Goal: Task Accomplishment & Management: Manage account settings

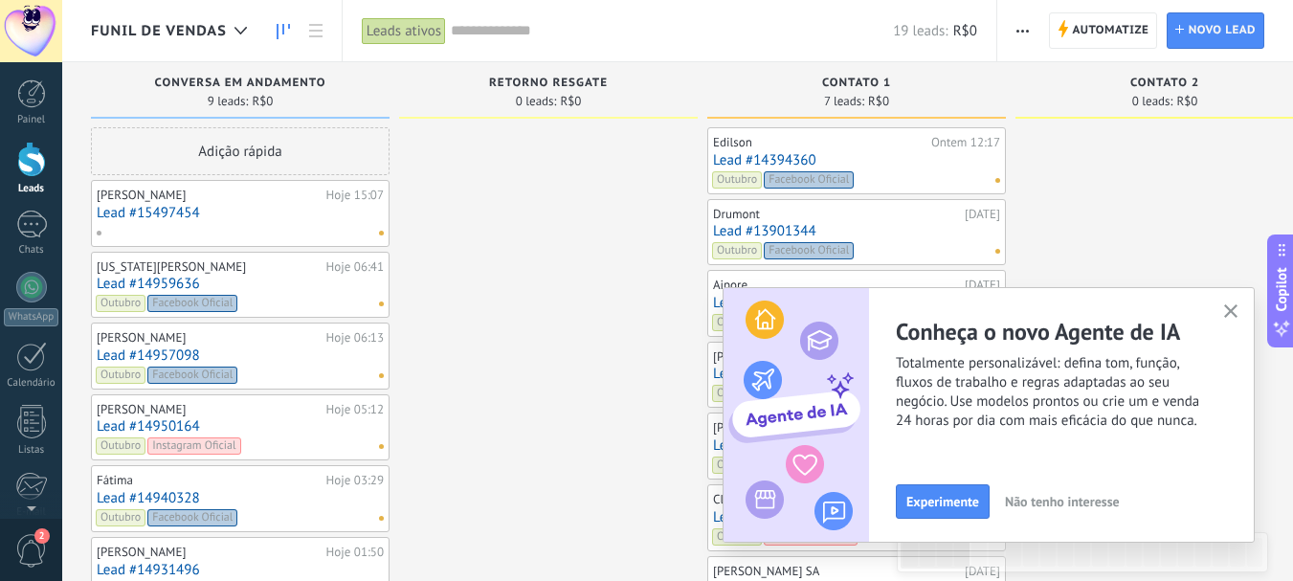
click at [154, 210] on link "Lead #15497454" at bounding box center [240, 213] width 287 height 16
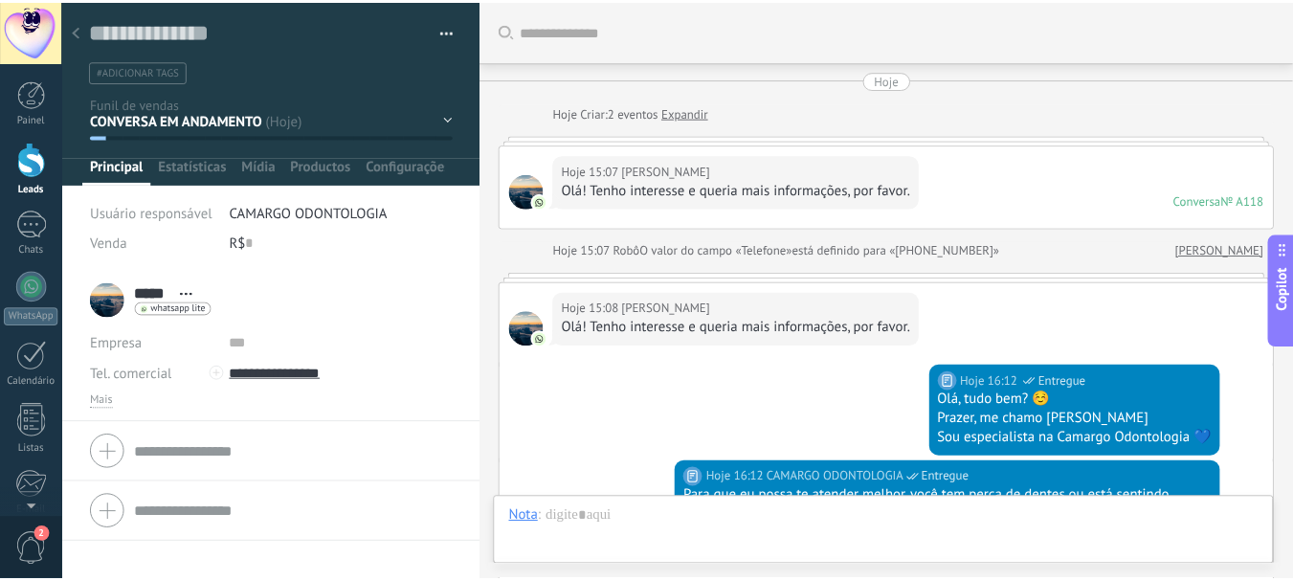
scroll to position [477, 0]
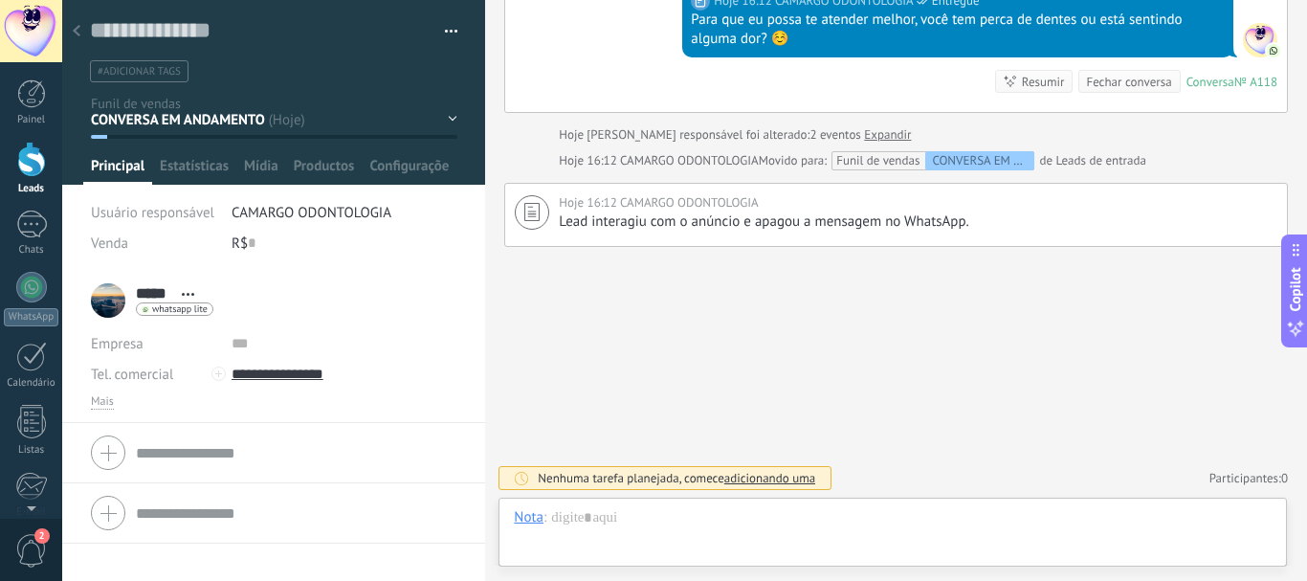
click at [71, 26] on div at bounding box center [76, 31] width 27 height 37
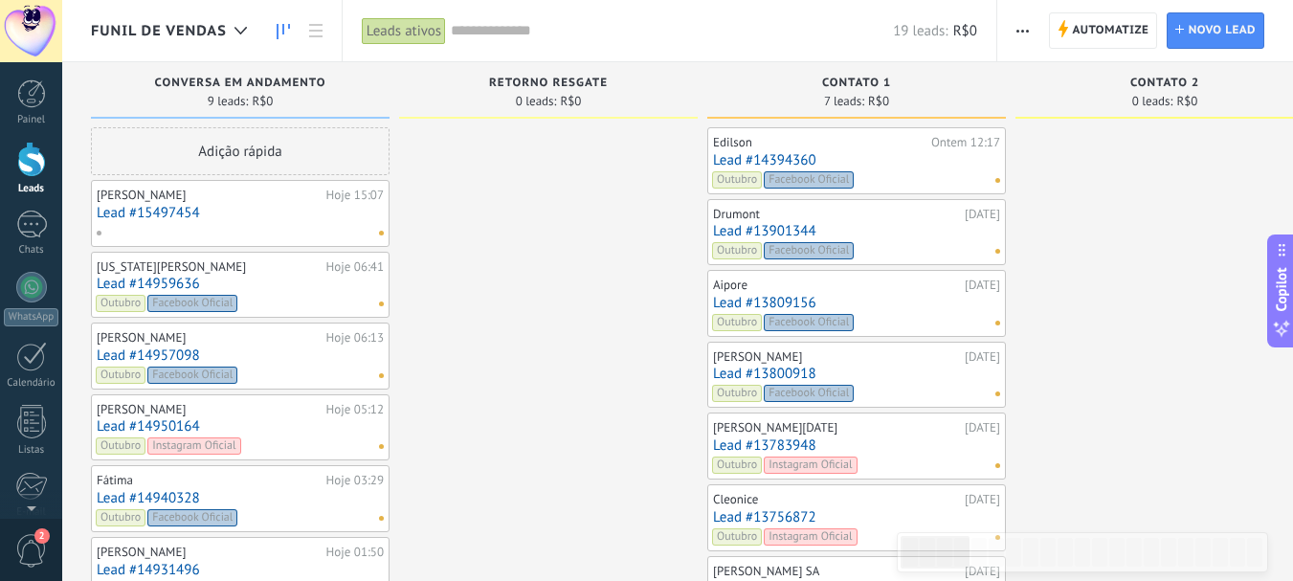
click at [100, 235] on span at bounding box center [106, 232] width 21 height 17
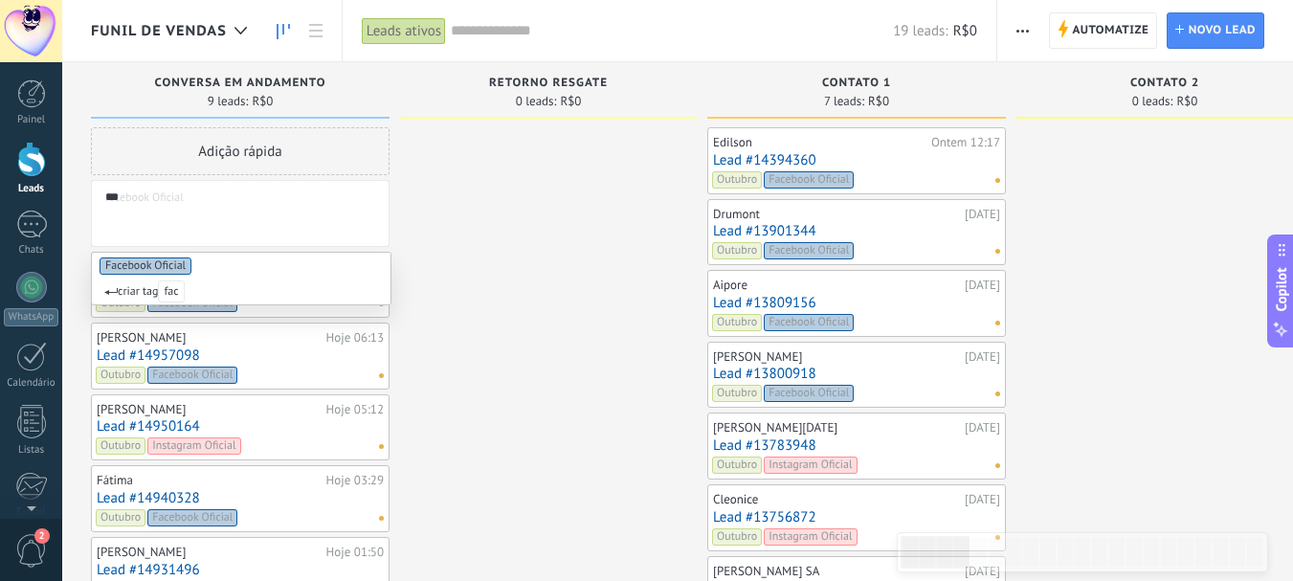
type input "***"
click at [144, 268] on span "Facebook Oficial" at bounding box center [146, 265] width 92 height 17
type input "**"
click at [144, 268] on span "Outubro" at bounding box center [126, 265] width 52 height 17
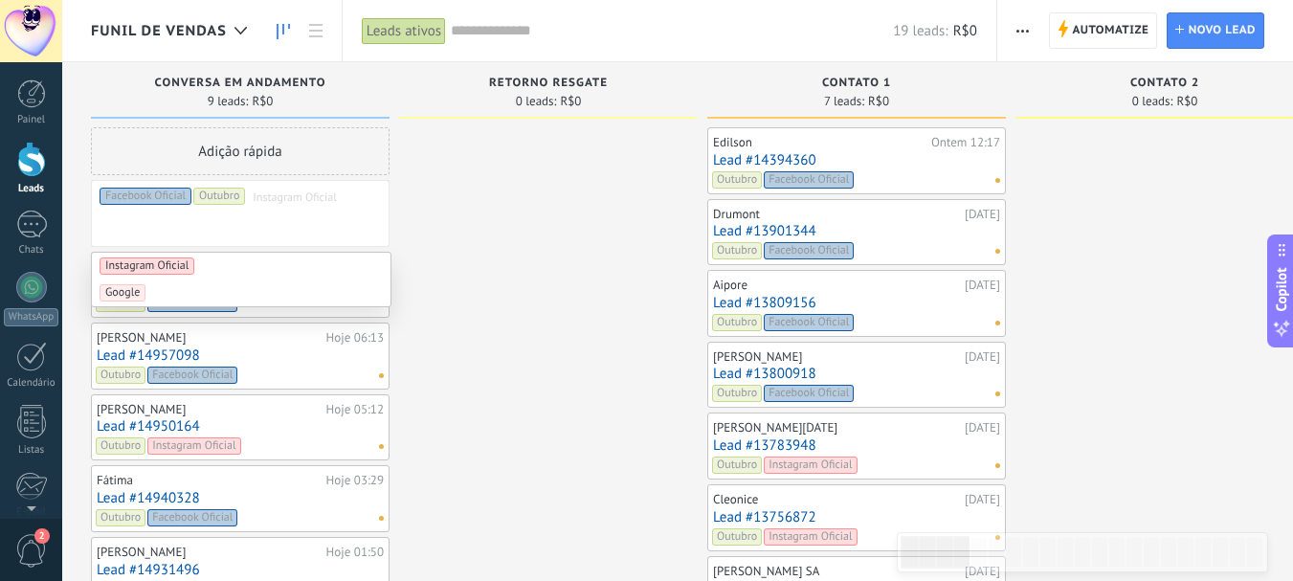
click at [623, 224] on div at bounding box center [548, 472] width 299 height 690
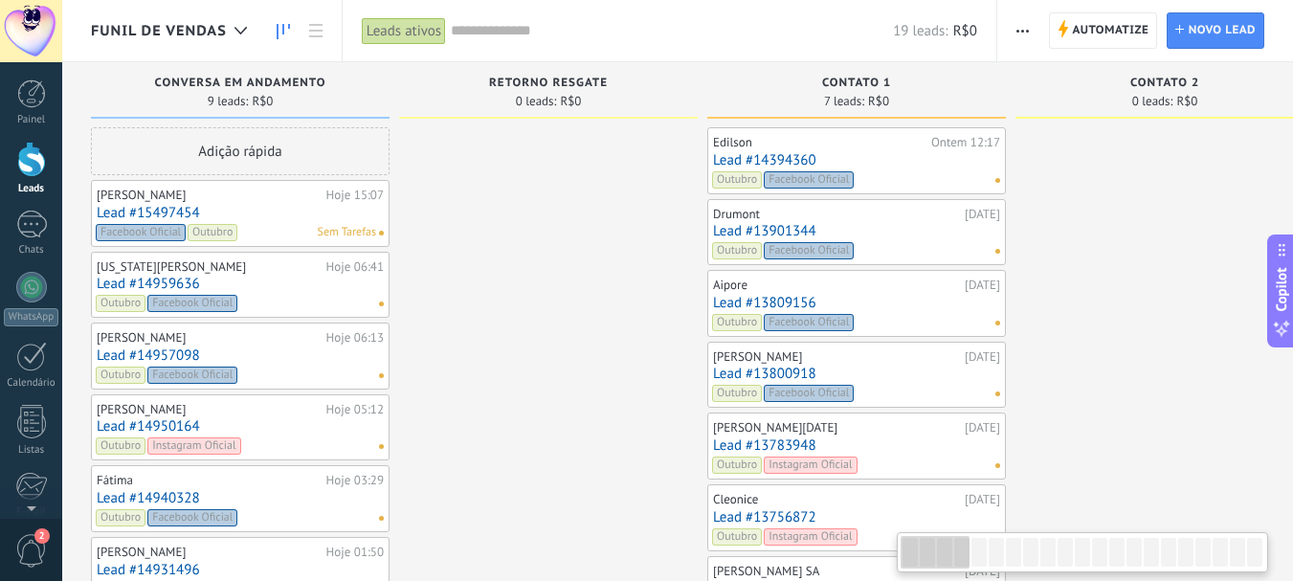
drag, startPoint x: 911, startPoint y: 554, endPoint x: 804, endPoint y: 618, distance: 124.9
click at [804, 580] on html ".abecls-1,.abecls-2{fill-rule:evenodd}.abecls-2{fill:#fff} .abhcls-1{fill:none}…" at bounding box center [646, 290] width 1293 height 581
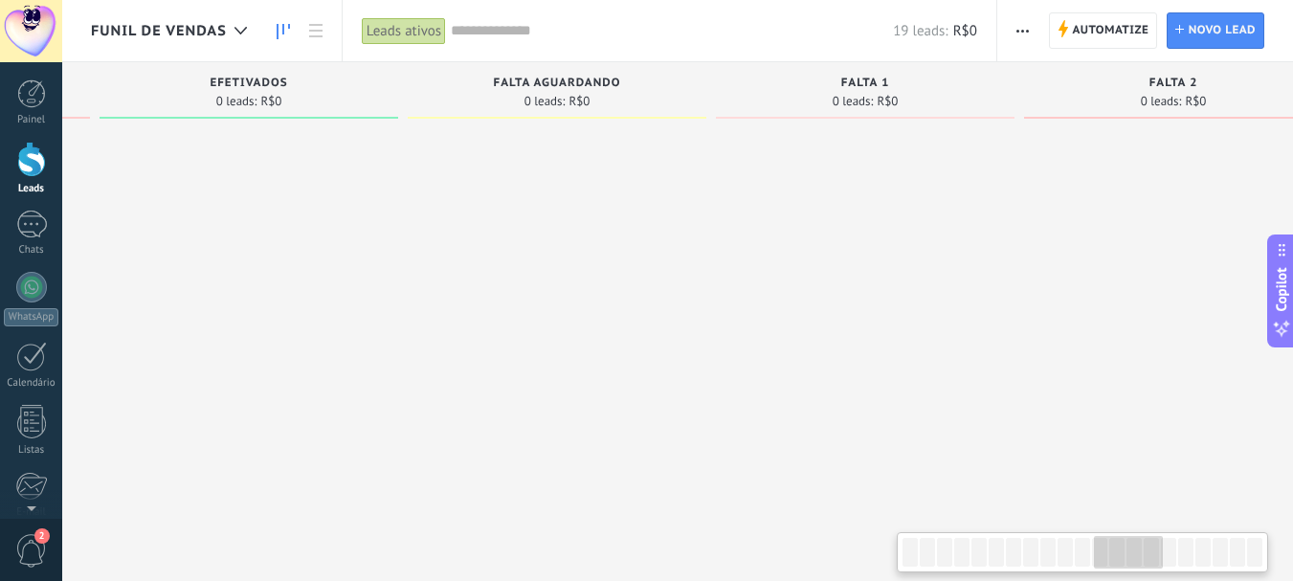
drag, startPoint x: 947, startPoint y: 559, endPoint x: 1149, endPoint y: 523, distance: 205.0
click at [1141, 525] on body ".abecls-1,.abecls-2{fill-rule:evenodd}.abecls-2{fill:#fff} .abhcls-1{fill:none}…" at bounding box center [646, 290] width 1293 height 581
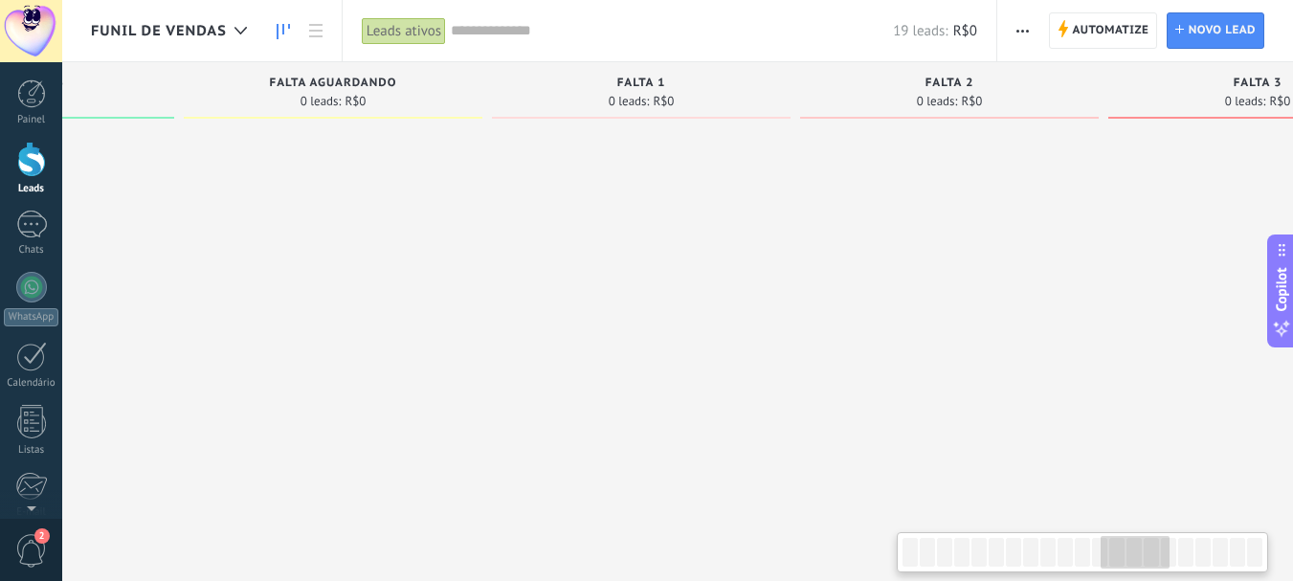
drag, startPoint x: 1190, startPoint y: 512, endPoint x: 1214, endPoint y: 505, distance: 24.8
click at [1214, 505] on div at bounding box center [1257, 472] width 299 height 690
drag, startPoint x: 1217, startPoint y: 504, endPoint x: 1149, endPoint y: 531, distance: 73.0
click at [1211, 506] on div at bounding box center [1270, 472] width 299 height 690
drag, startPoint x: 1125, startPoint y: 542, endPoint x: 1158, endPoint y: 543, distance: 32.6
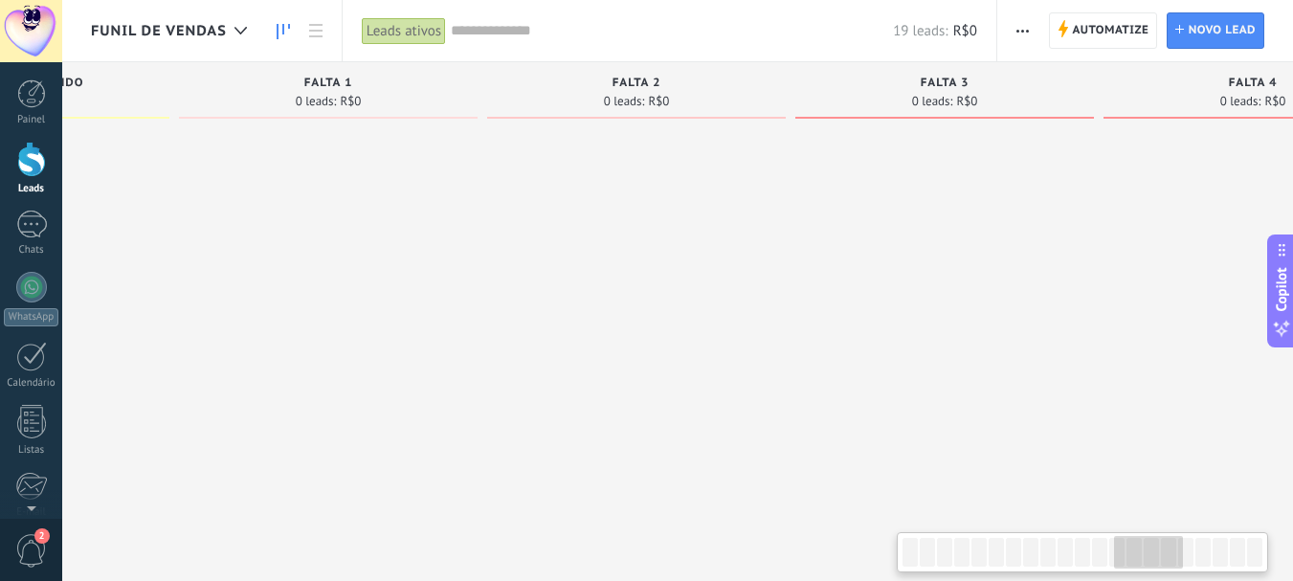
click at [1155, 543] on div at bounding box center [1148, 552] width 69 height 33
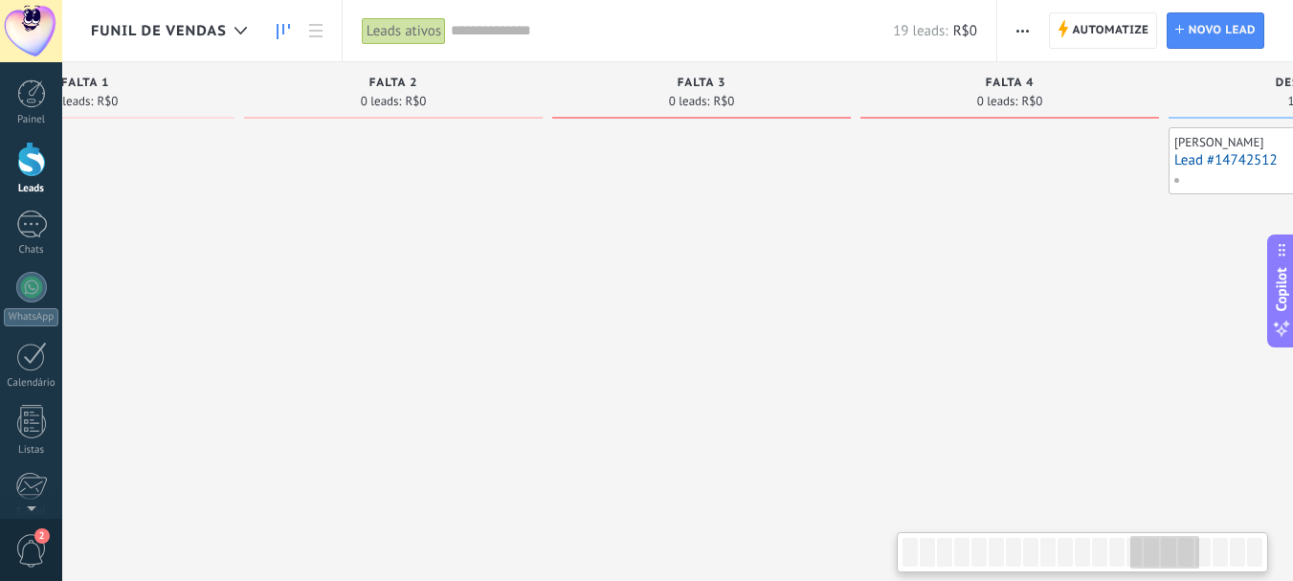
click at [1179, 543] on div at bounding box center [1164, 552] width 69 height 33
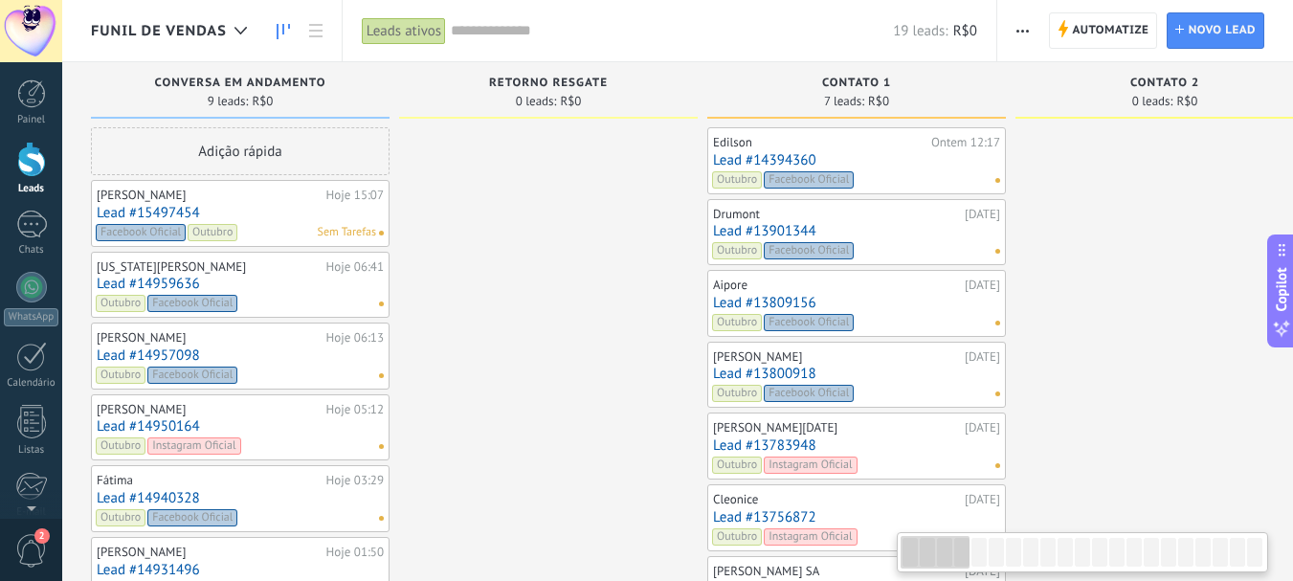
drag, startPoint x: 1189, startPoint y: 543, endPoint x: 864, endPoint y: 512, distance: 326.8
click at [868, 513] on body ".abecls-1,.abecls-2{fill-rule:evenodd}.abecls-2{fill:#fff} .abhcls-1{fill:none}…" at bounding box center [646, 290] width 1293 height 581
drag, startPoint x: 957, startPoint y: 557, endPoint x: 924, endPoint y: 513, distance: 54.7
click at [924, 513] on body ".abecls-1,.abecls-2{fill-rule:evenodd}.abecls-2{fill:#fff} .abhcls-1{fill:none}…" at bounding box center [646, 290] width 1293 height 581
